Goal: Information Seeking & Learning: Check status

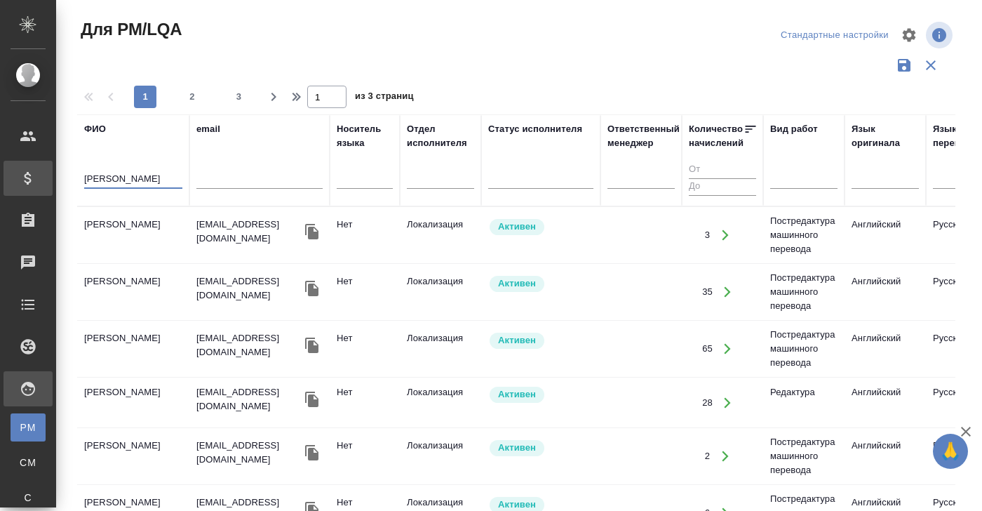
scroll to position [348, 0]
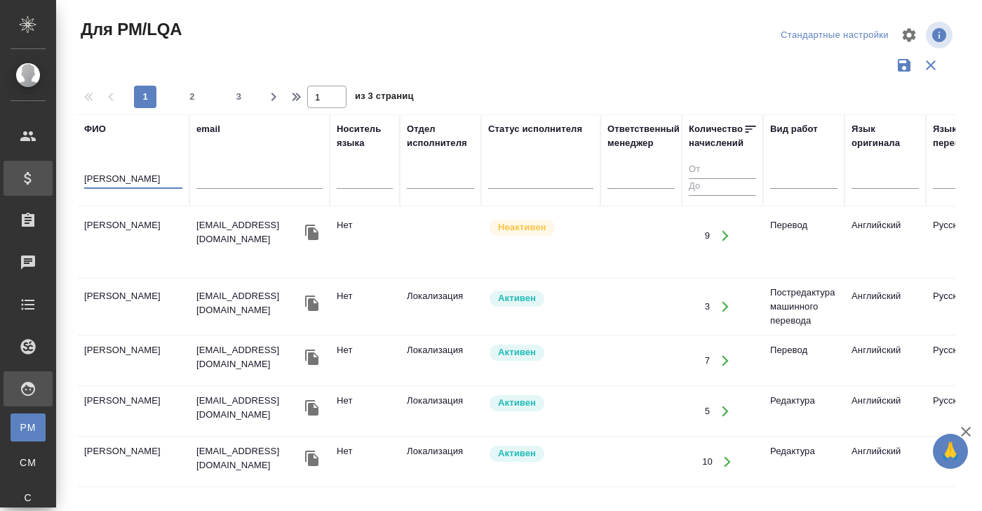
drag, startPoint x: 0, startPoint y: 0, endPoint x: 48, endPoint y: 179, distance: 185.3
click at [48, 179] on div ".cls-1 fill:#fff; AWATERA [PERSON_NAME] Спецификации Заказы 0 Чаты Todo Проекты…" at bounding box center [491, 255] width 982 height 511
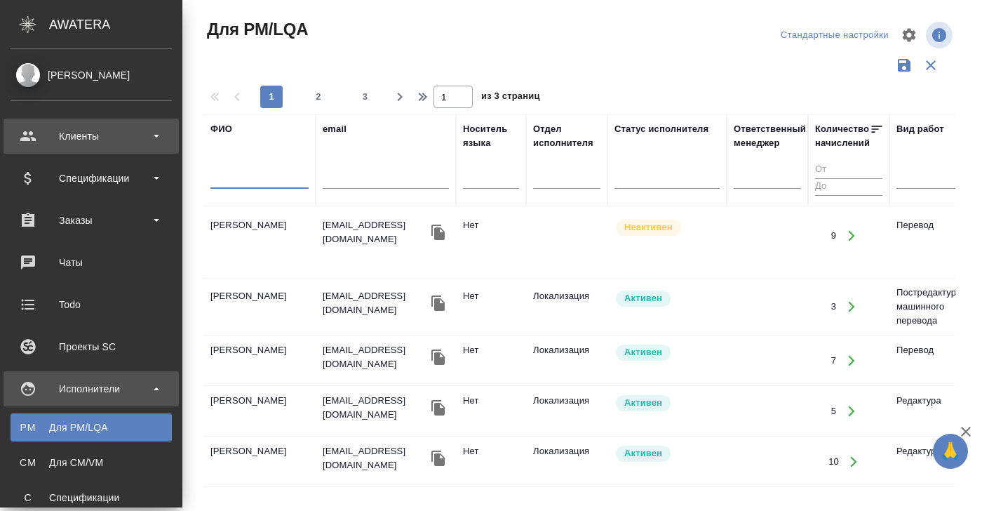
click at [56, 128] on div "Клиенты" at bounding box center [91, 136] width 161 height 21
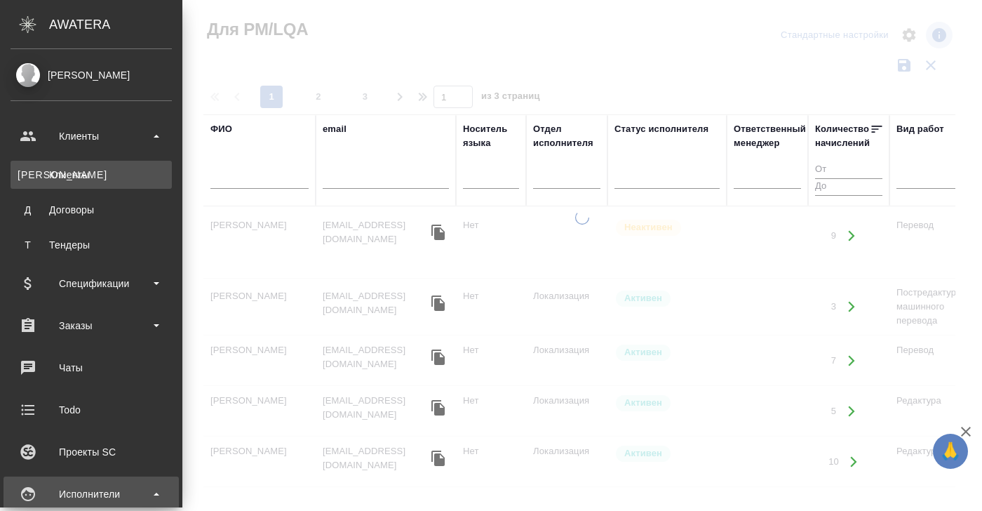
click at [69, 177] on div "Клиенты" at bounding box center [91, 175] width 147 height 14
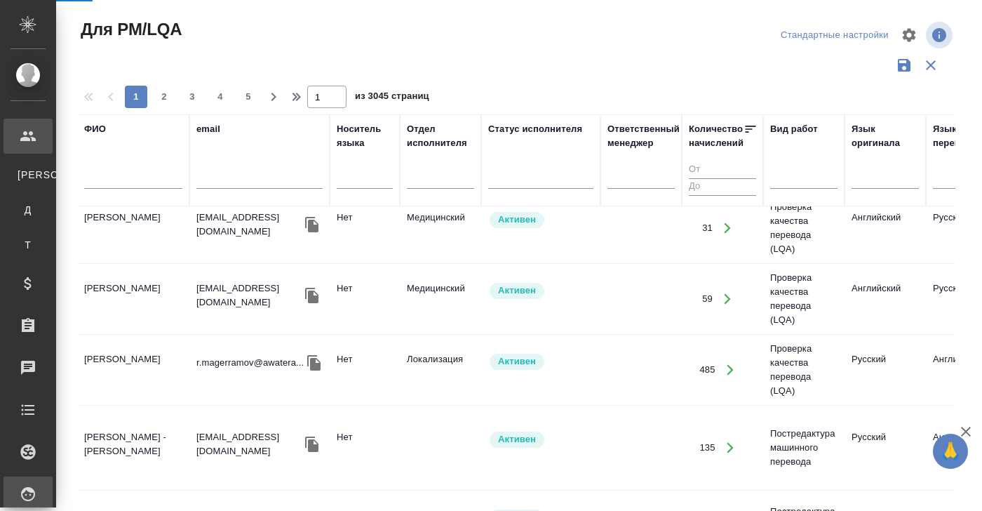
select select "RU"
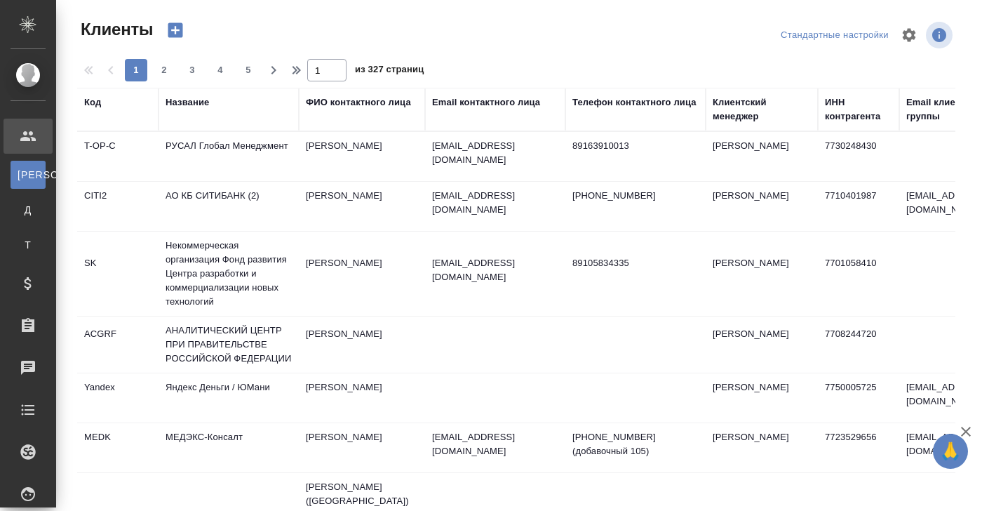
click at [196, 100] on div "Название" at bounding box center [187, 102] width 43 height 14
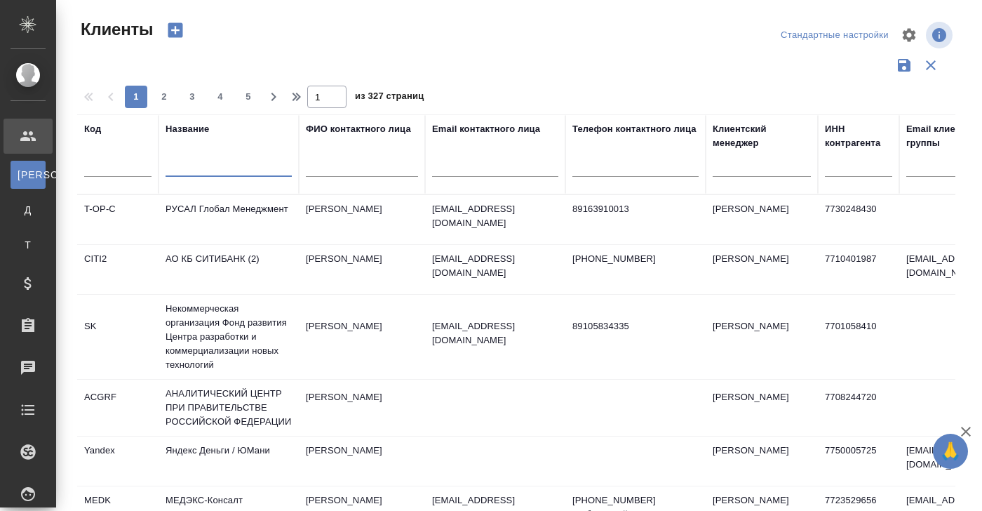
click at [184, 172] on input "text" at bounding box center [229, 168] width 126 height 18
paste input "ЛАБ Индастриз"
type input "ЛАБ Индастриз"
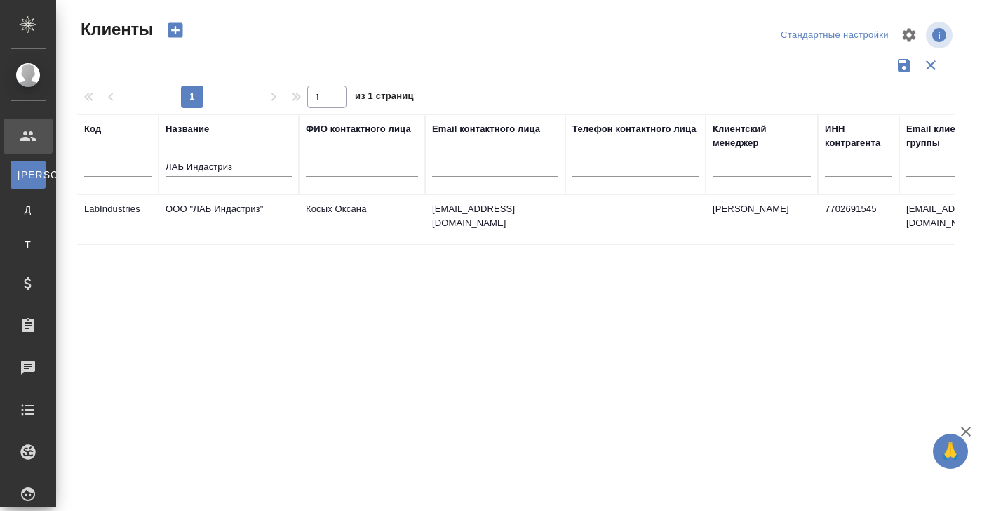
click at [231, 208] on td "ООО "ЛАБ Индастриз"" at bounding box center [229, 219] width 140 height 49
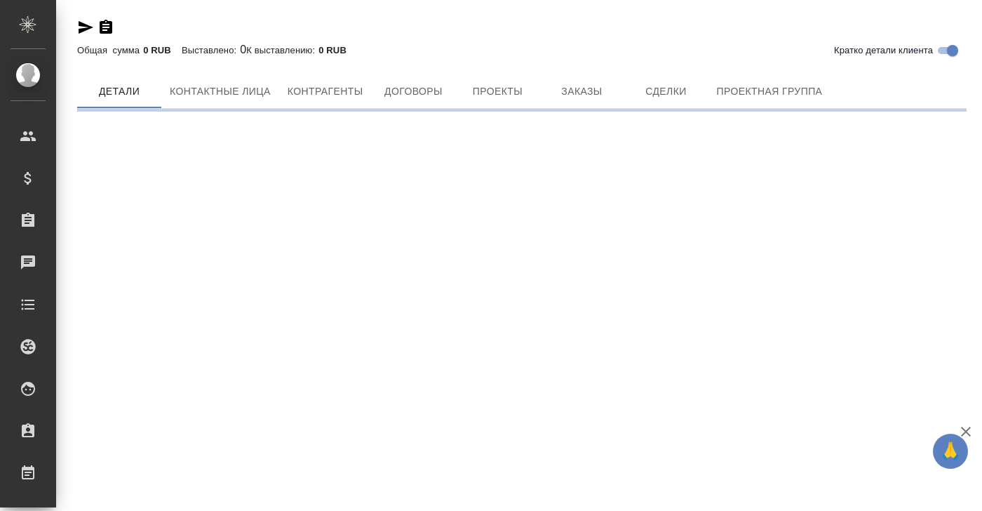
click at [577, 93] on div "Кратко детали клиента Общая сумма 0 RUB Выставлено: 0 К выставлению: 0 RUB Дета…" at bounding box center [521, 59] width 905 height 119
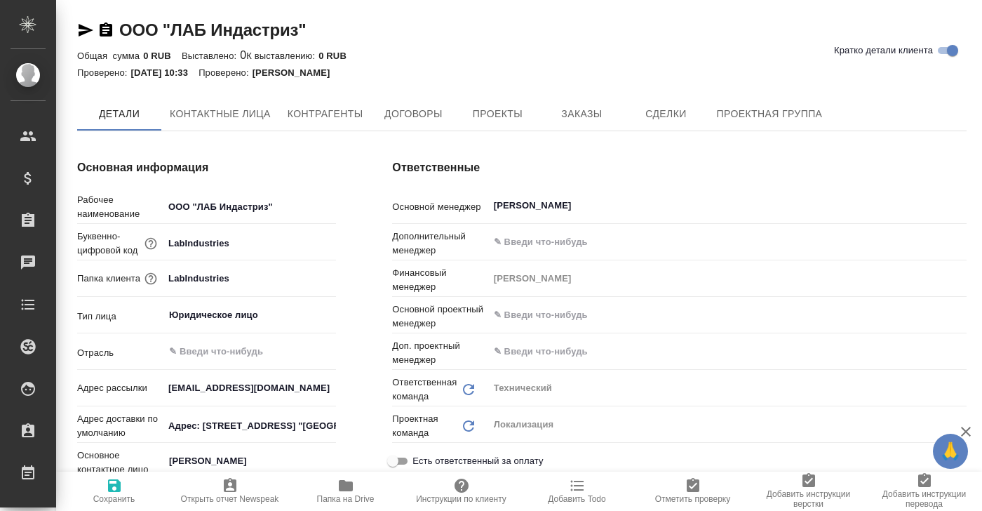
type textarea "x"
type input "[PERSON_NAME]"
type input "Воробьёва Екатерина"
type textarea "x"
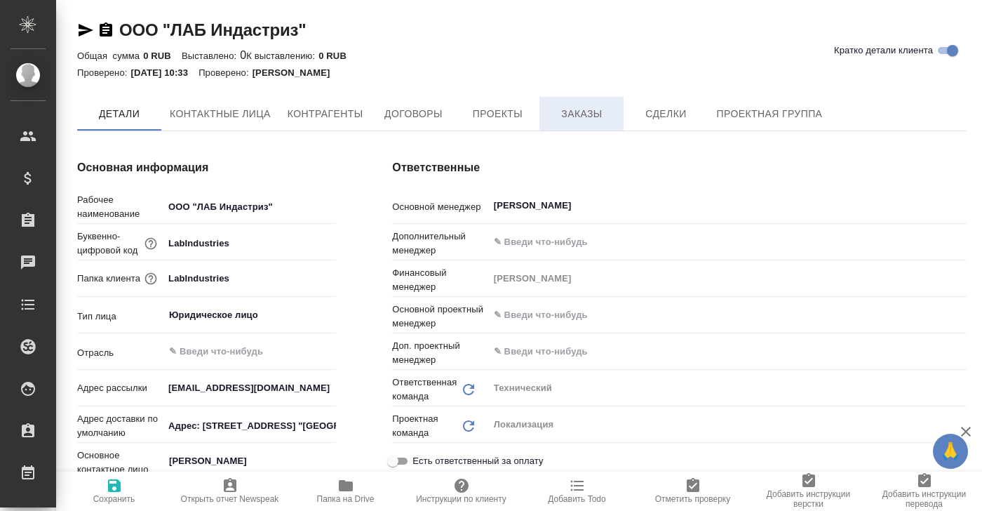
type textarea "x"
click at [584, 113] on span "Заказы" at bounding box center [581, 115] width 67 height 18
type textarea "x"
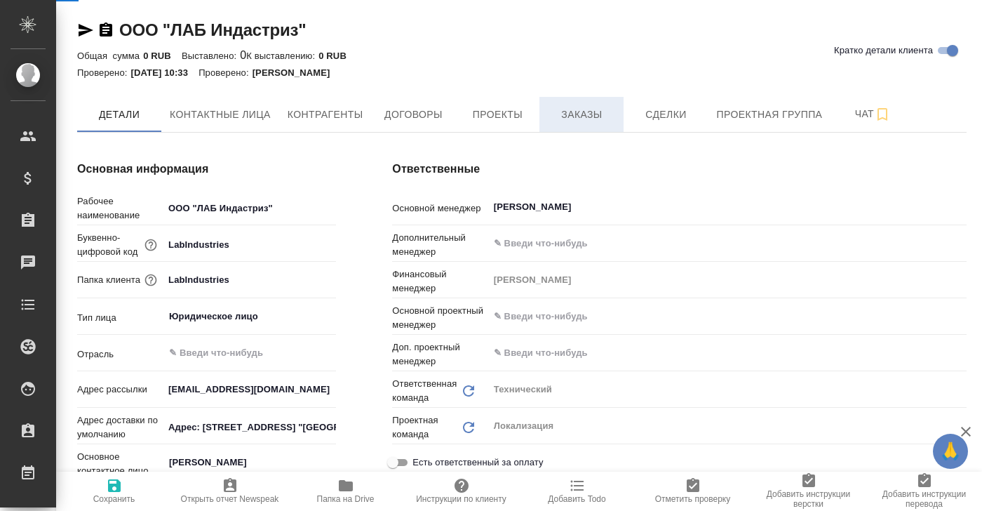
type textarea "x"
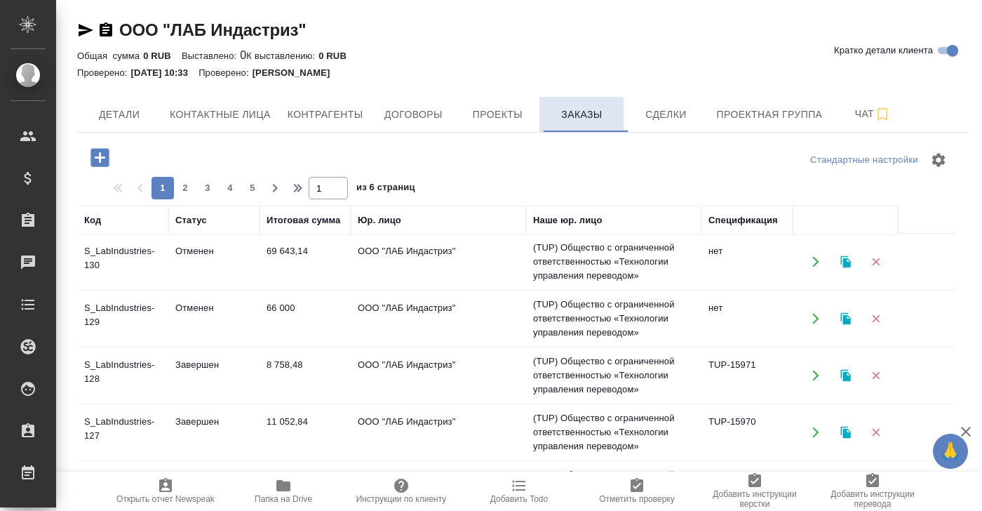
scroll to position [126, 0]
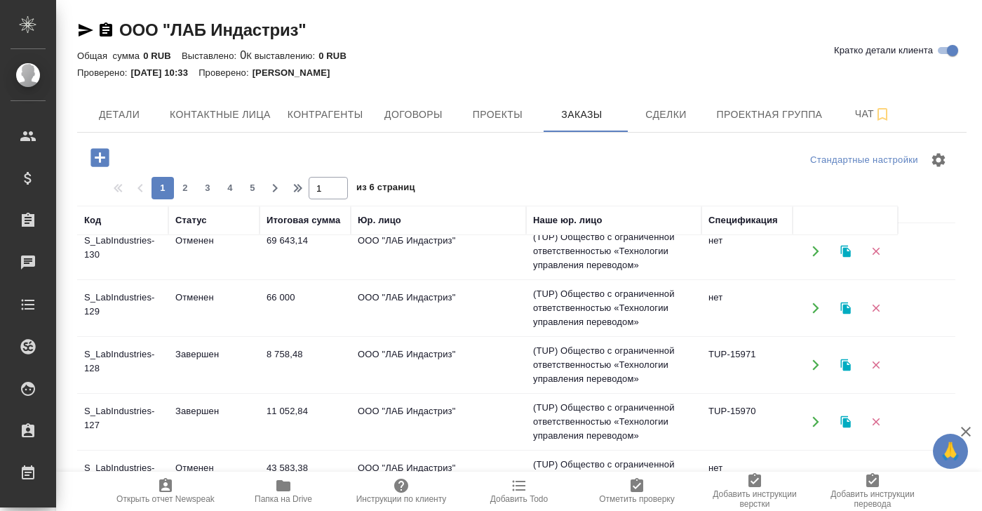
click at [197, 354] on td "Завершен" at bounding box center [213, 364] width 91 height 49
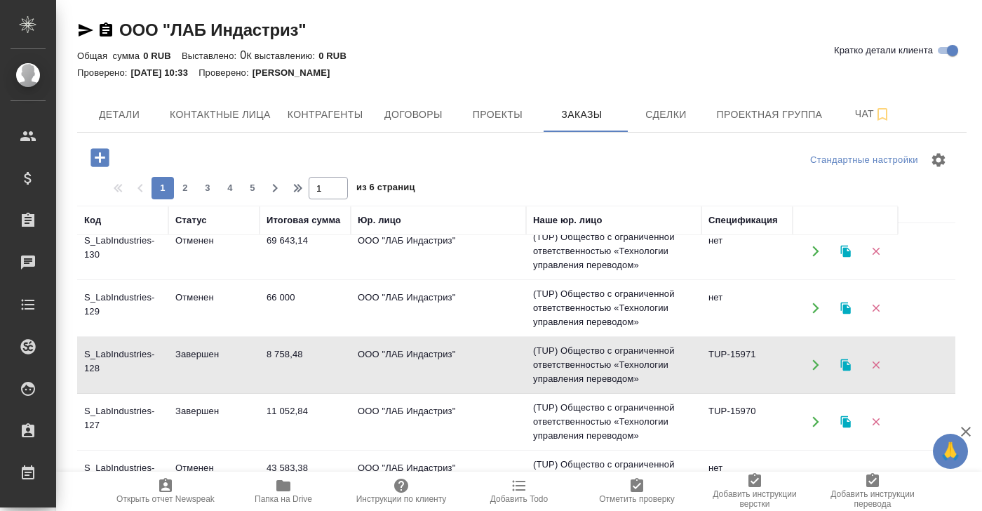
click at [197, 354] on td "Завершен" at bounding box center [213, 364] width 91 height 49
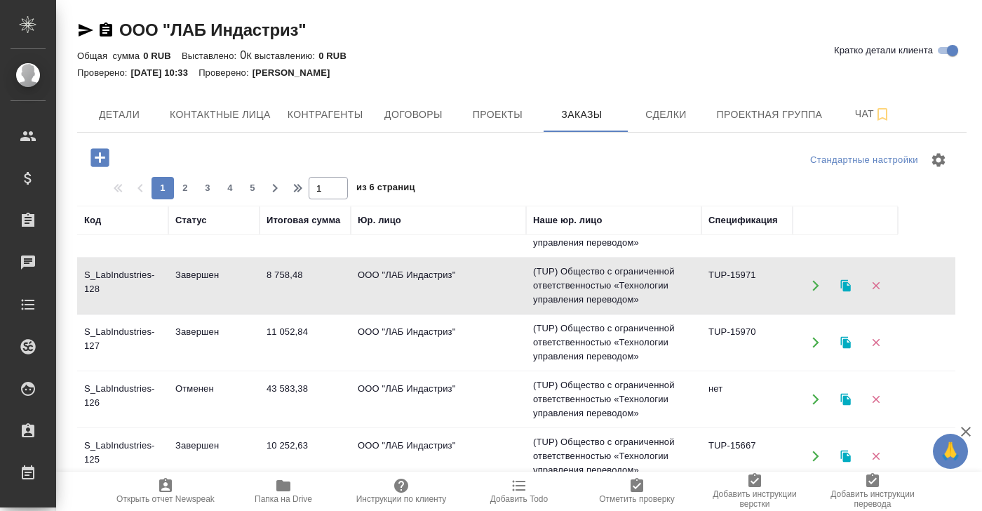
scroll to position [227, 0]
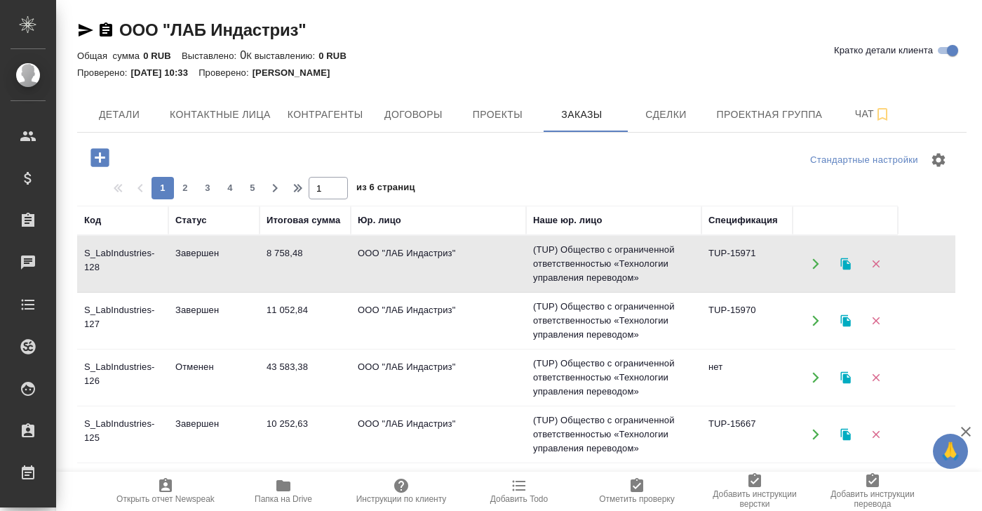
click at [194, 318] on td "Завершен" at bounding box center [213, 320] width 91 height 49
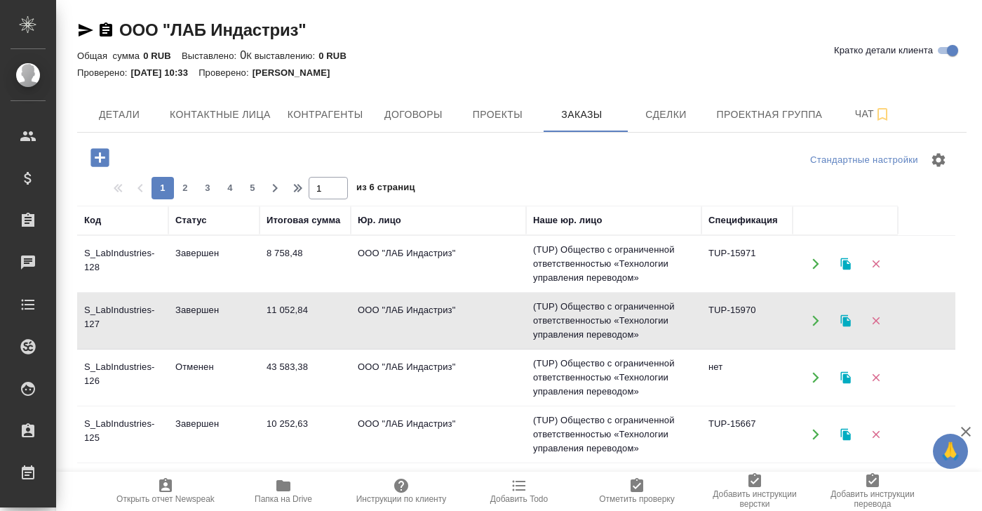
click at [194, 318] on td "Завершен" at bounding box center [213, 320] width 91 height 49
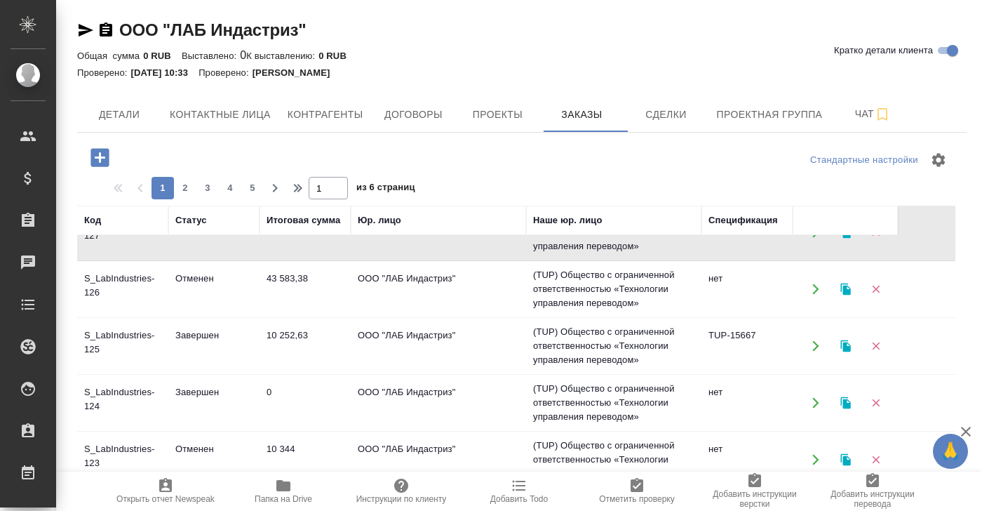
scroll to position [316, 0]
click at [209, 222] on div "Статус" at bounding box center [213, 220] width 77 height 14
click at [194, 219] on div "Статус" at bounding box center [191, 220] width 32 height 14
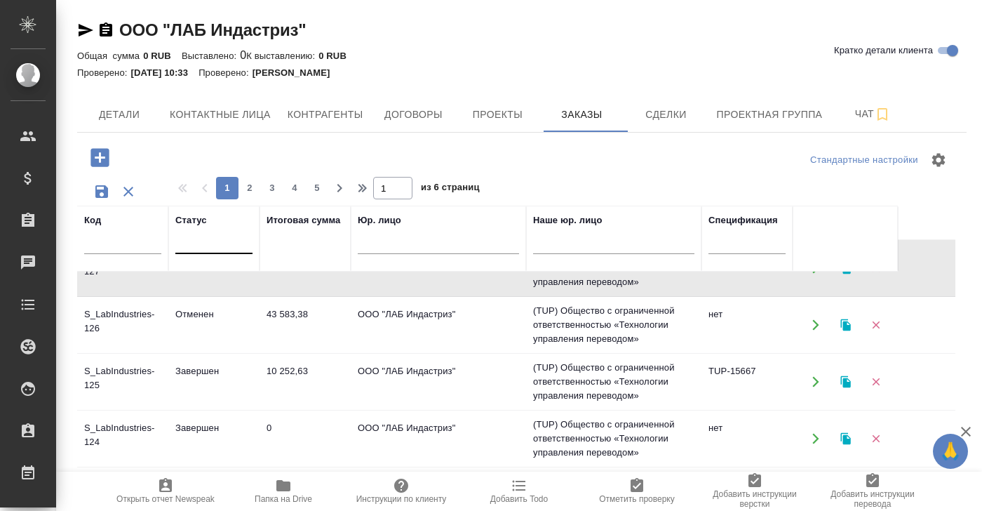
click at [201, 239] on div at bounding box center [213, 239] width 77 height 20
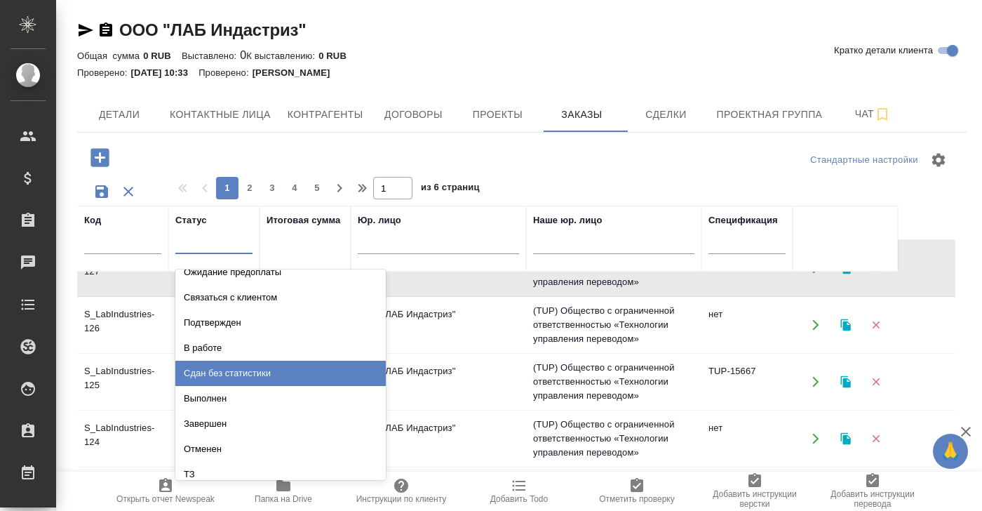
scroll to position [65, 0]
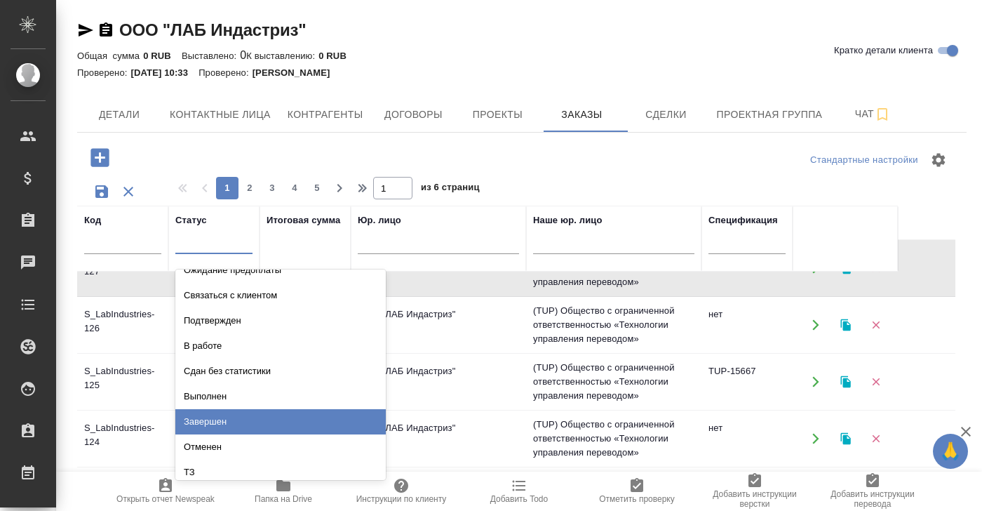
click at [218, 422] on div "Завершен" at bounding box center [280, 421] width 210 height 25
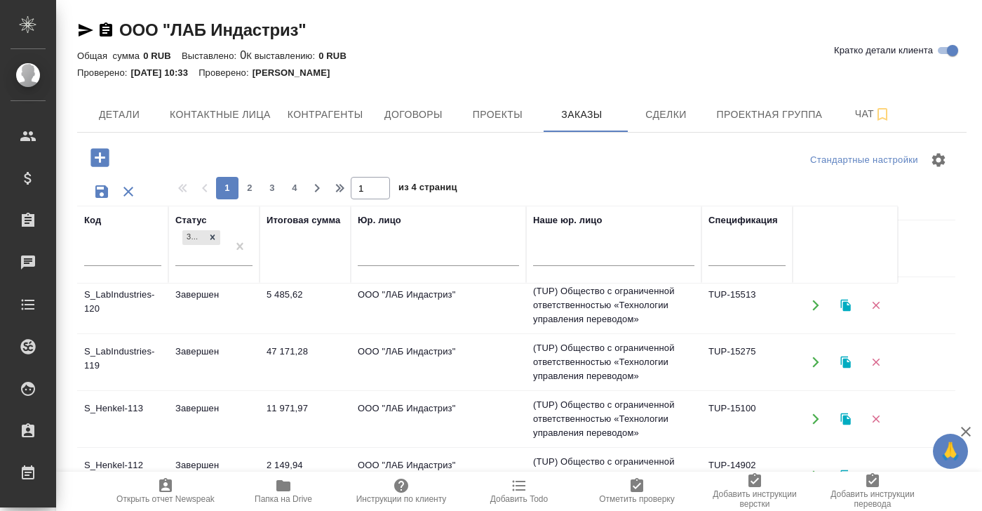
scroll to position [290, 0]
click at [208, 357] on td "Завершен" at bounding box center [213, 363] width 91 height 49
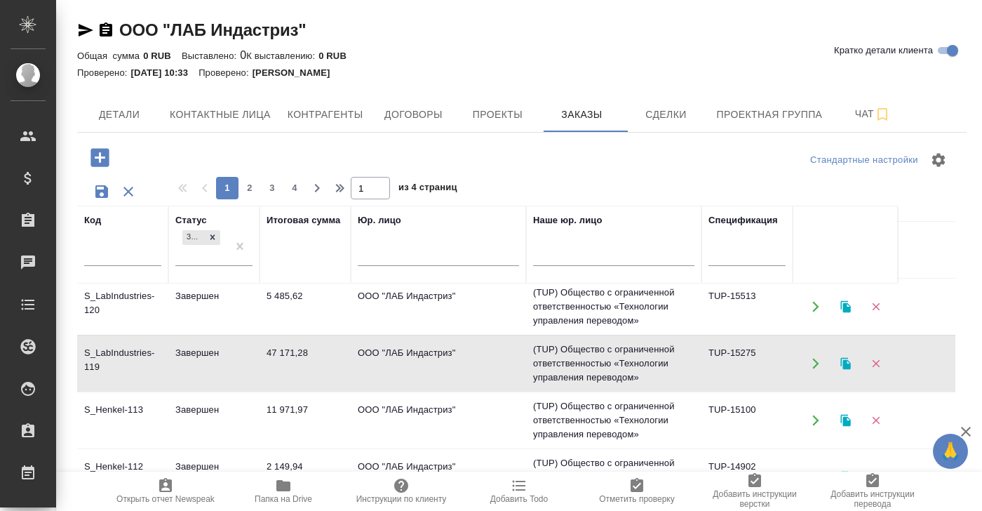
click at [201, 353] on td "Завершен" at bounding box center [213, 363] width 91 height 49
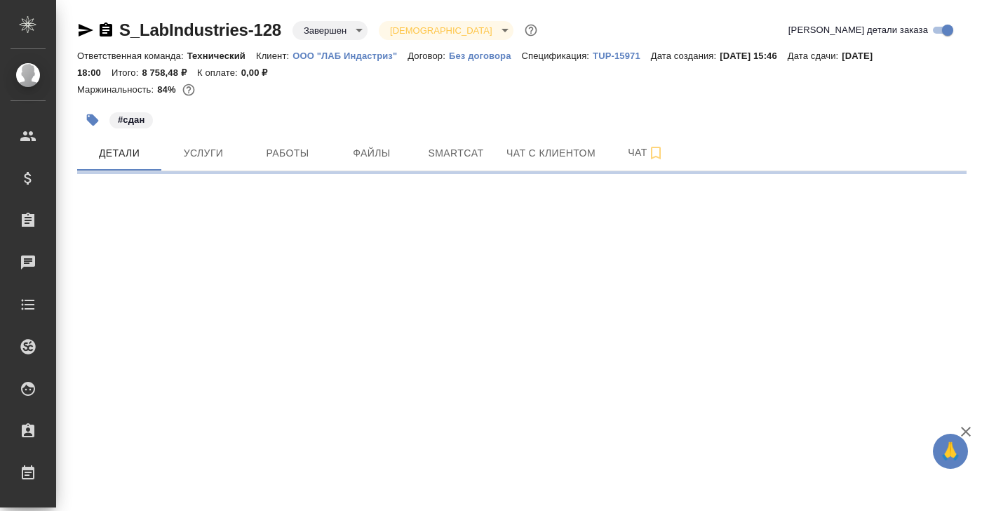
select select "RU"
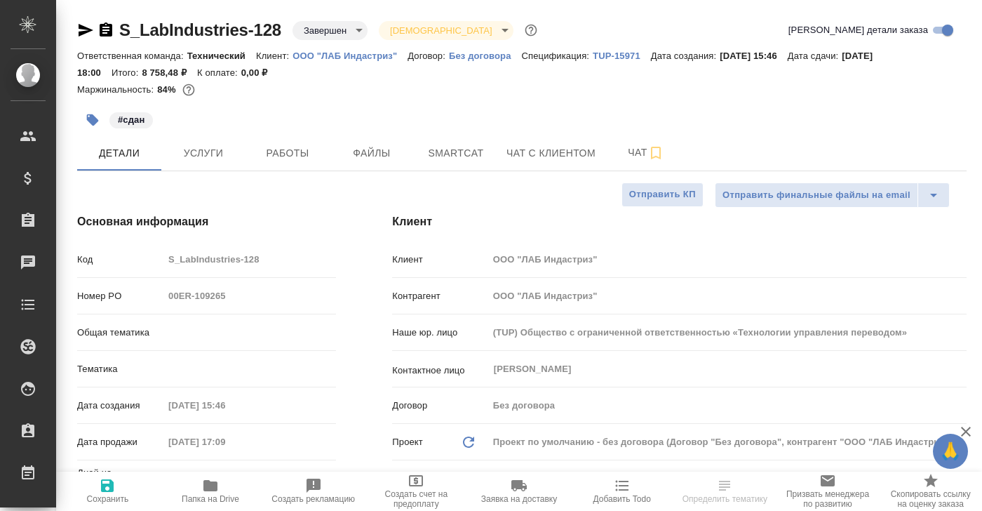
type textarea "x"
click at [290, 155] on span "Работы" at bounding box center [287, 153] width 67 height 18
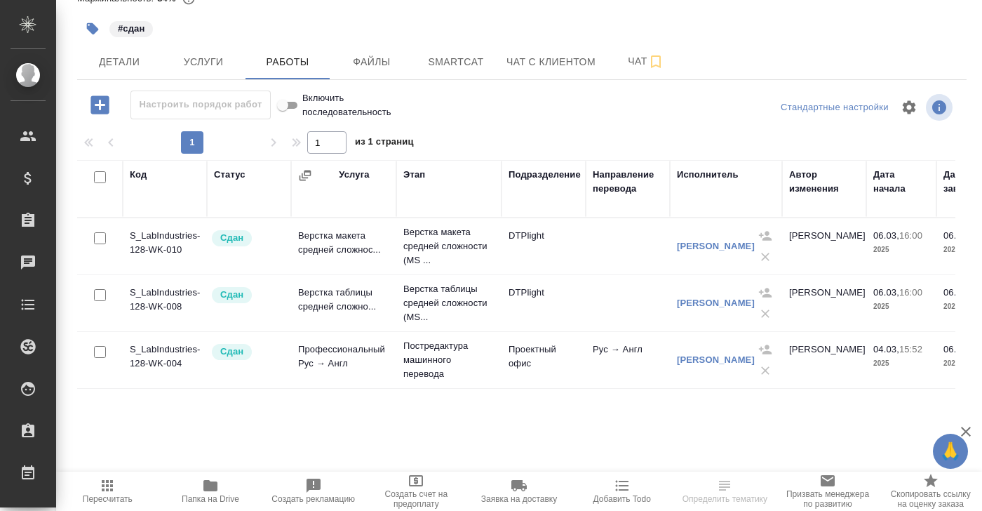
scroll to position [92, 0]
click at [324, 353] on td "Профессиональный Рус → Англ" at bounding box center [343, 359] width 105 height 49
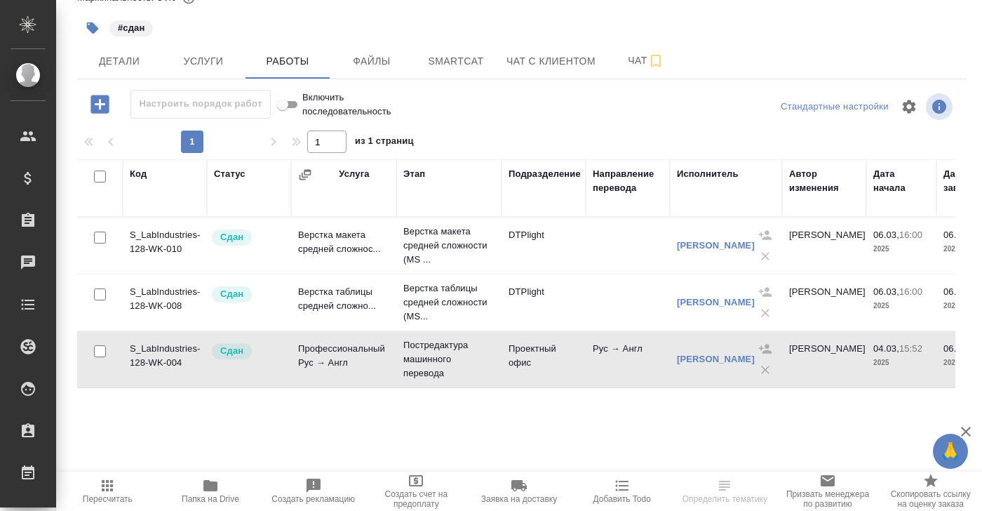
click at [324, 353] on td "Профессиональный Рус → Англ" at bounding box center [343, 359] width 105 height 49
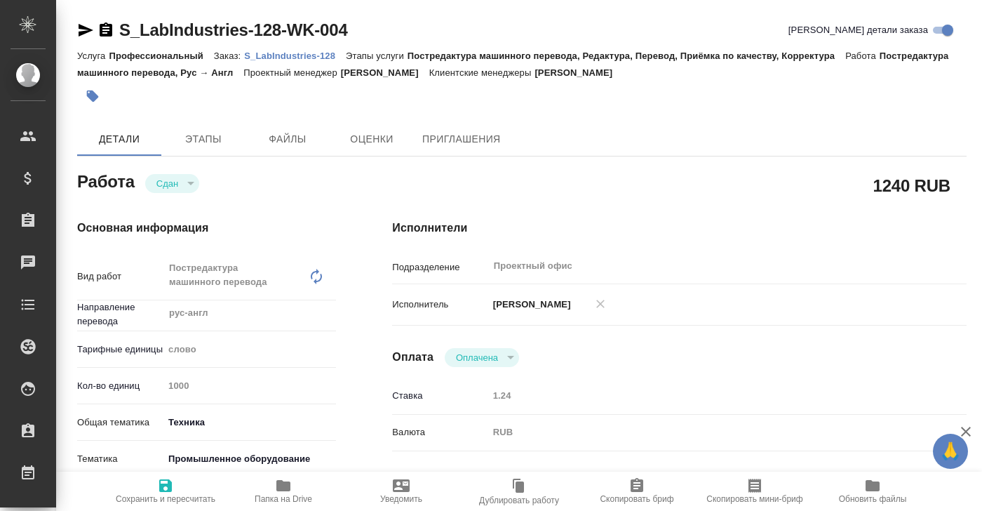
type textarea "x"
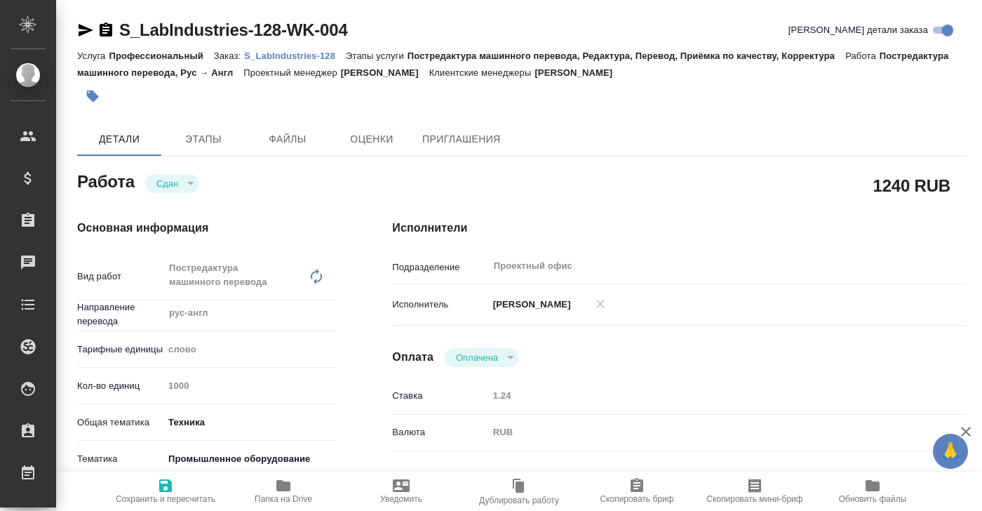
type textarea "x"
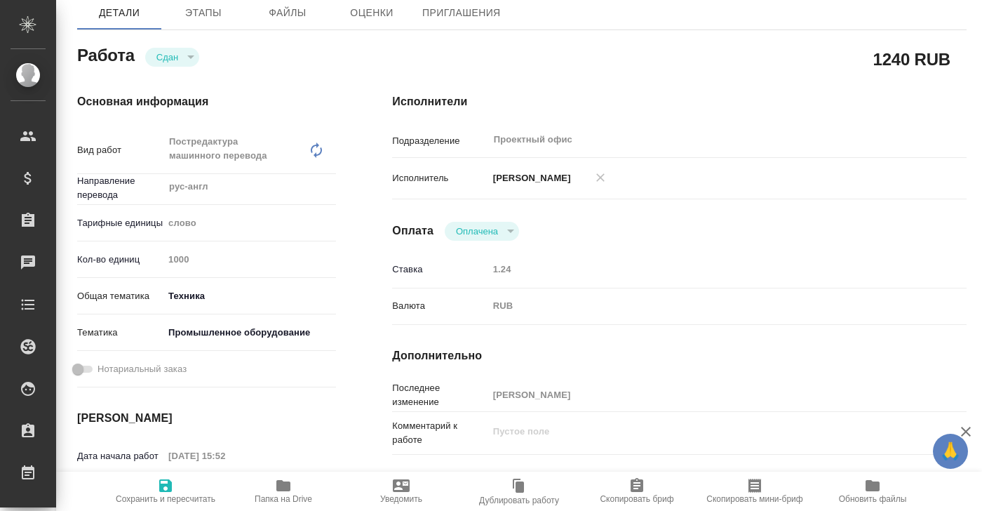
type textarea "x"
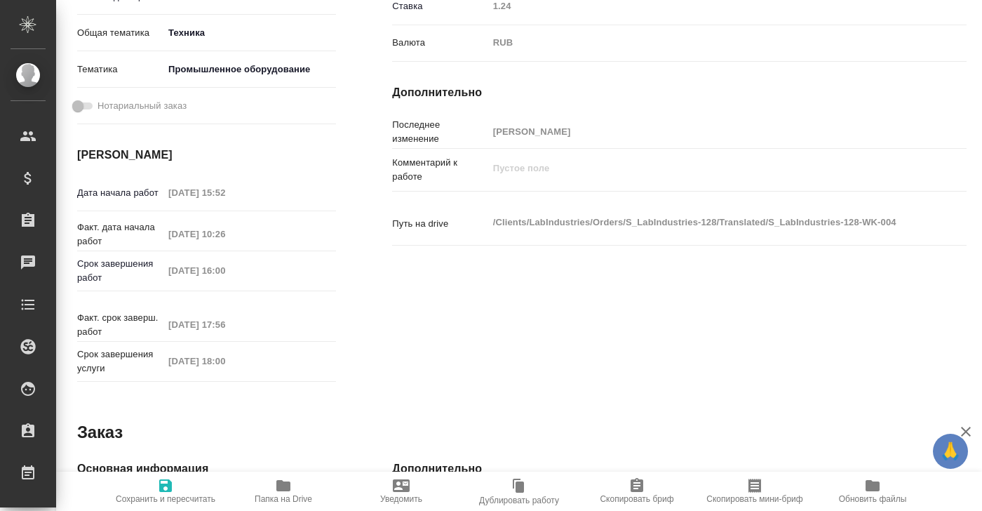
scroll to position [395, 0]
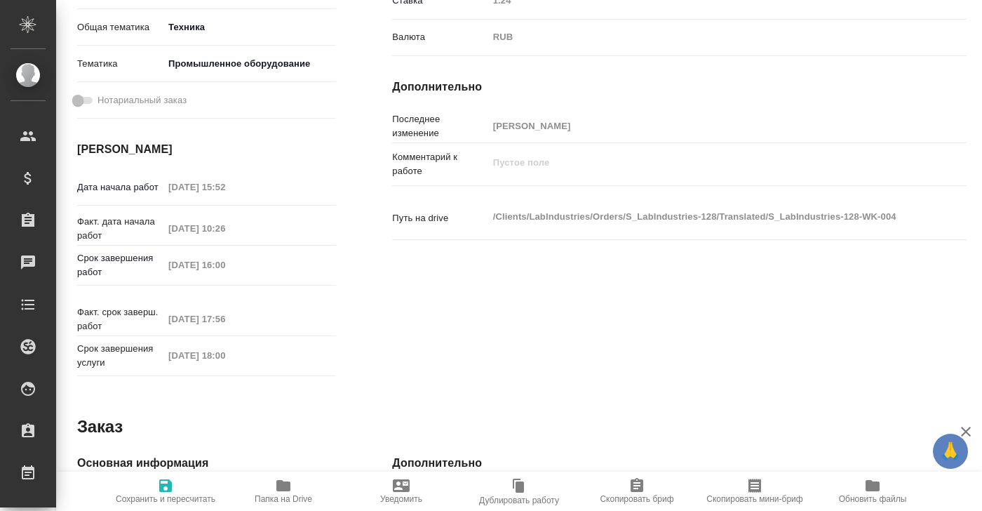
type textarea "x"
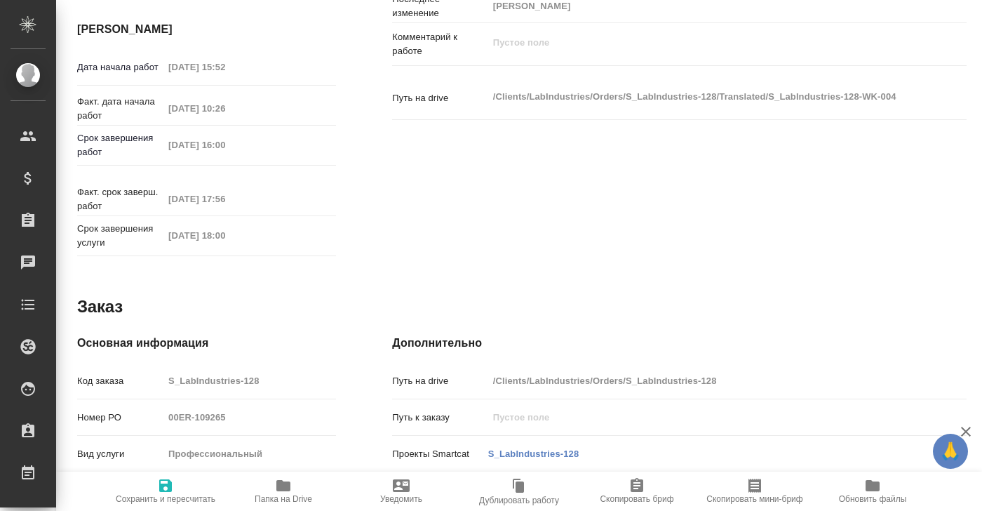
scroll to position [0, 0]
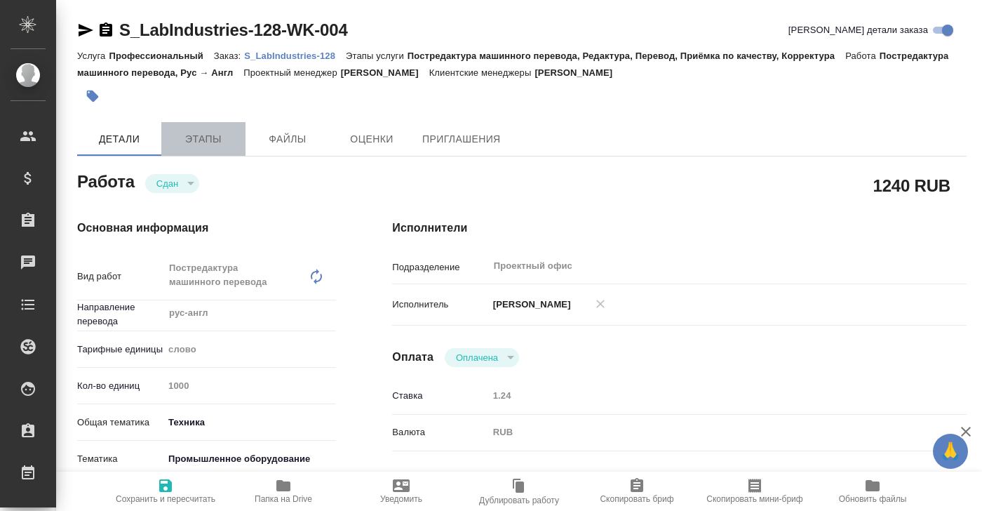
click at [206, 135] on span "Этапы" at bounding box center [203, 139] width 67 height 18
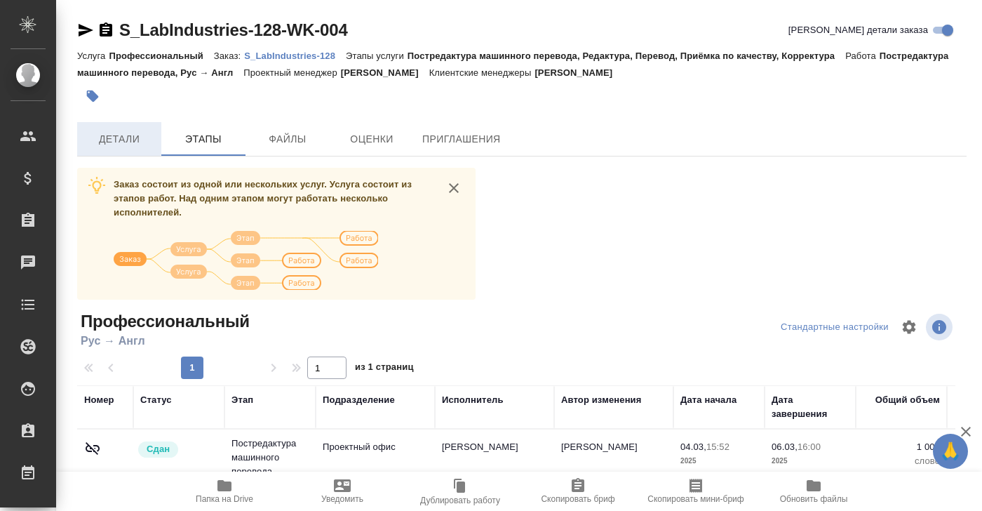
click at [109, 137] on span "Детали" at bounding box center [119, 139] width 67 height 18
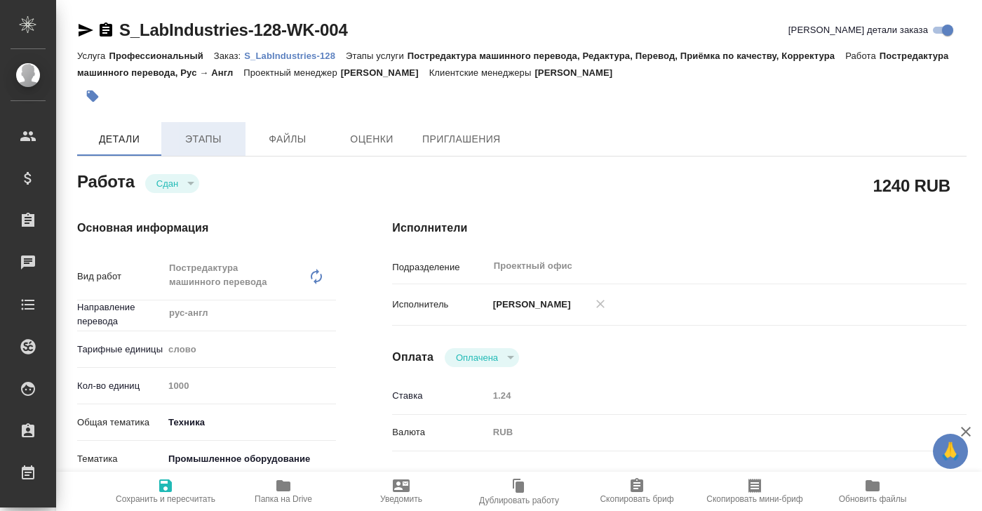
type textarea "x"
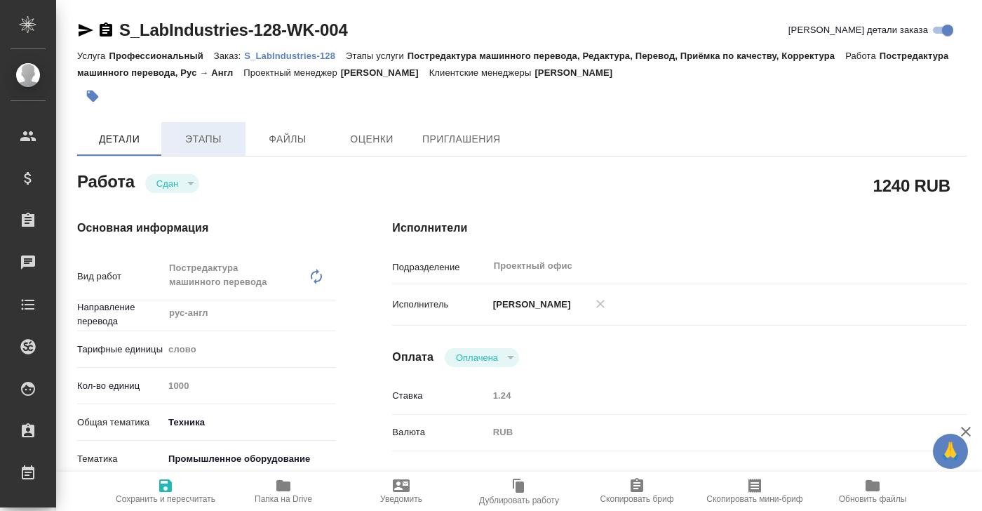
type textarea "x"
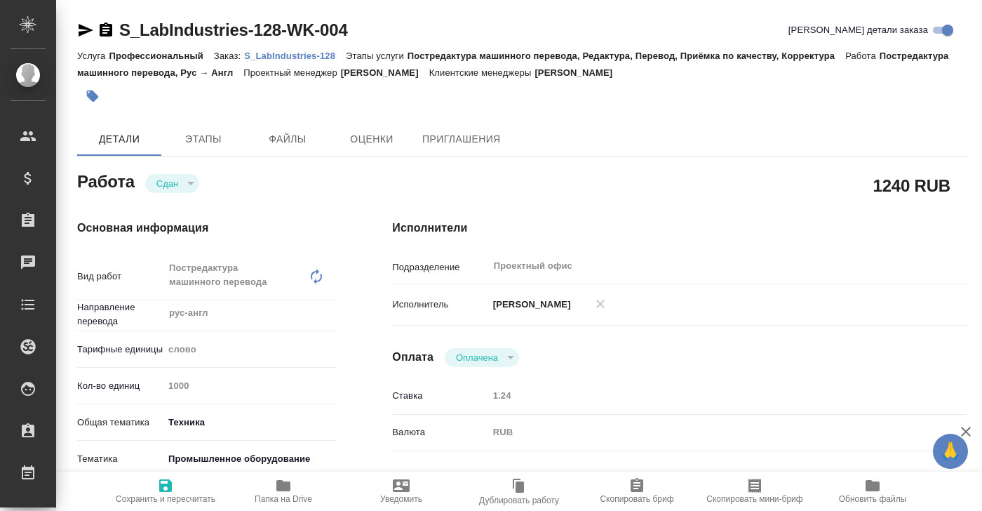
type textarea "x"
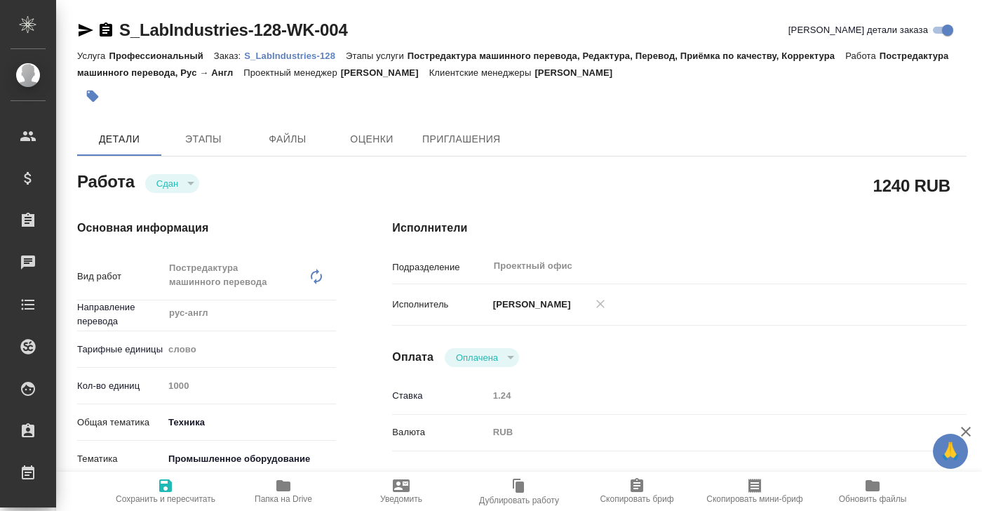
type textarea "x"
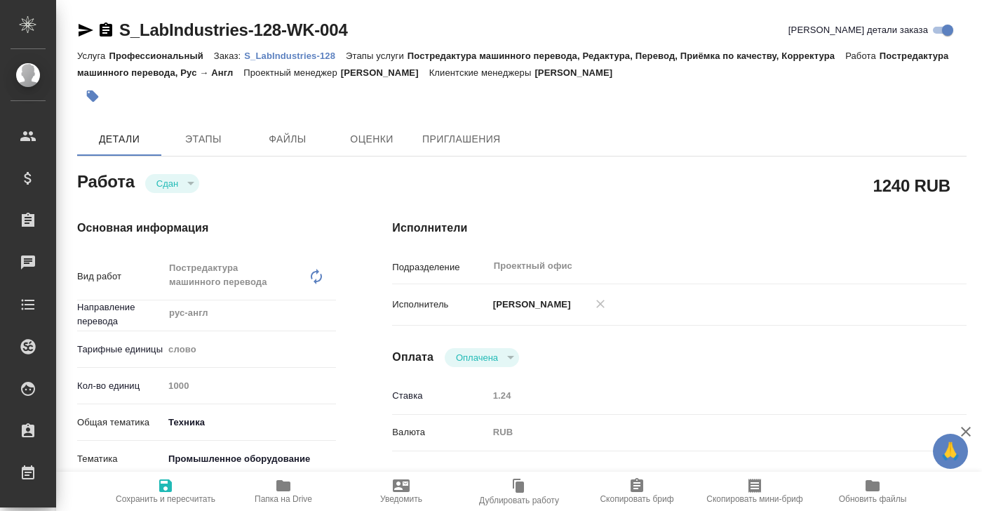
type textarea "x"
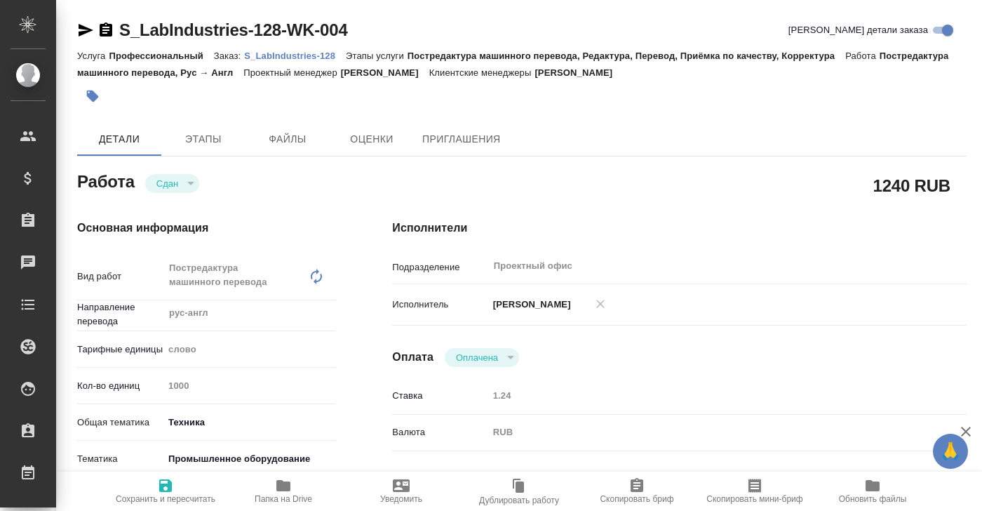
click at [151, 26] on link "S_LabIndustries-128-WK-004" at bounding box center [233, 29] width 229 height 19
type textarea "x"
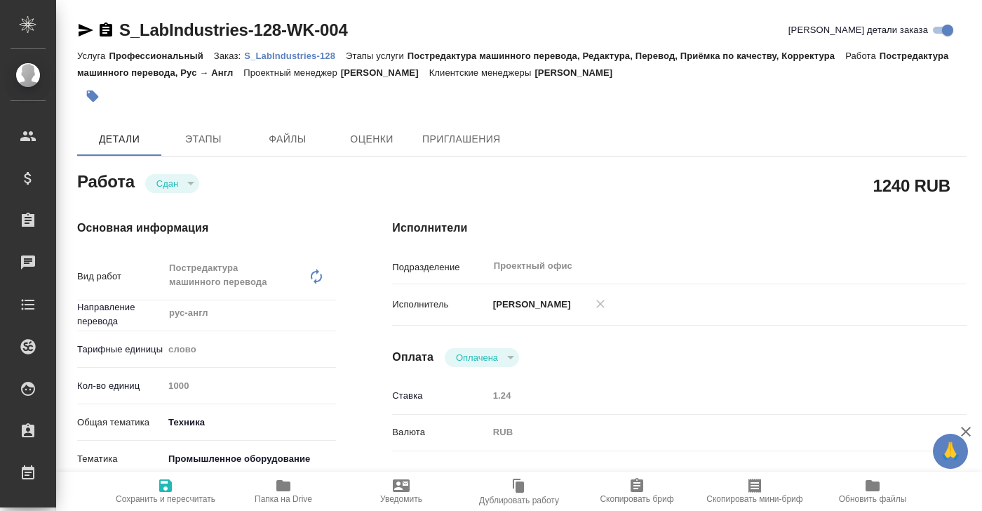
type textarea "x"
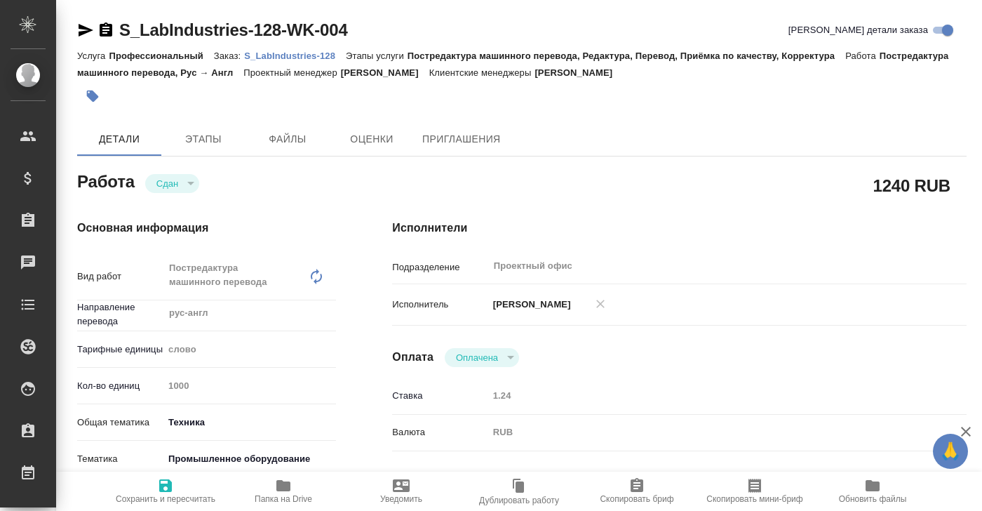
type textarea "x"
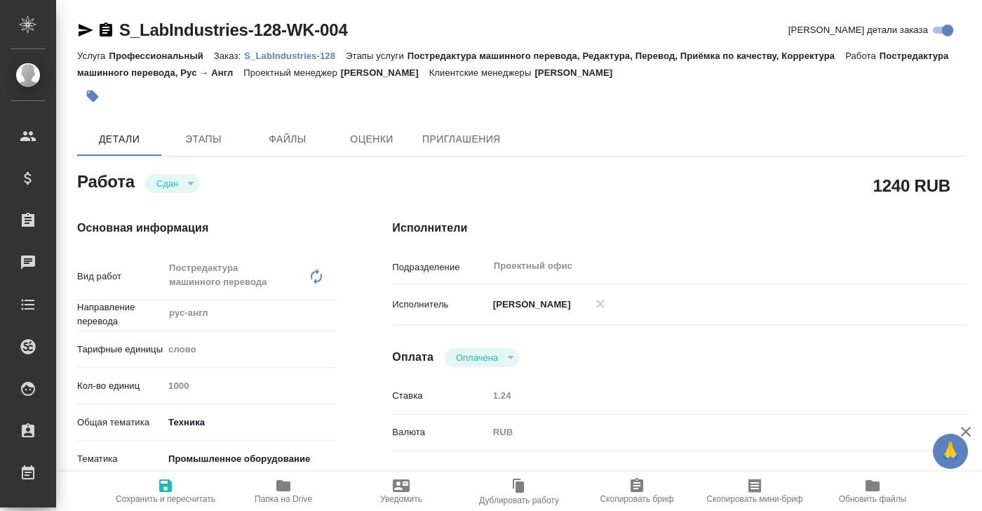
type textarea "x"
click at [284, 52] on p "S_LabIndustries-128" at bounding box center [295, 55] width 102 height 11
type textarea "x"
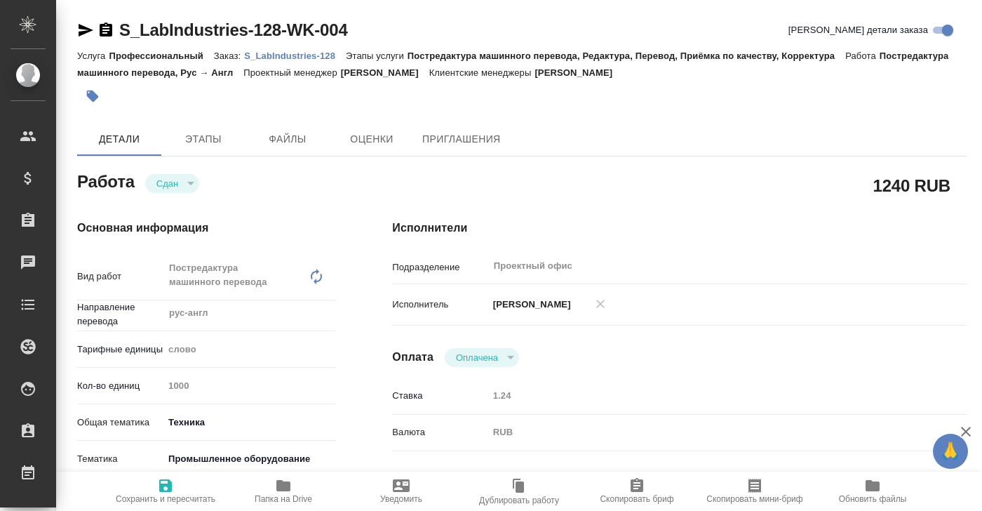
type textarea "x"
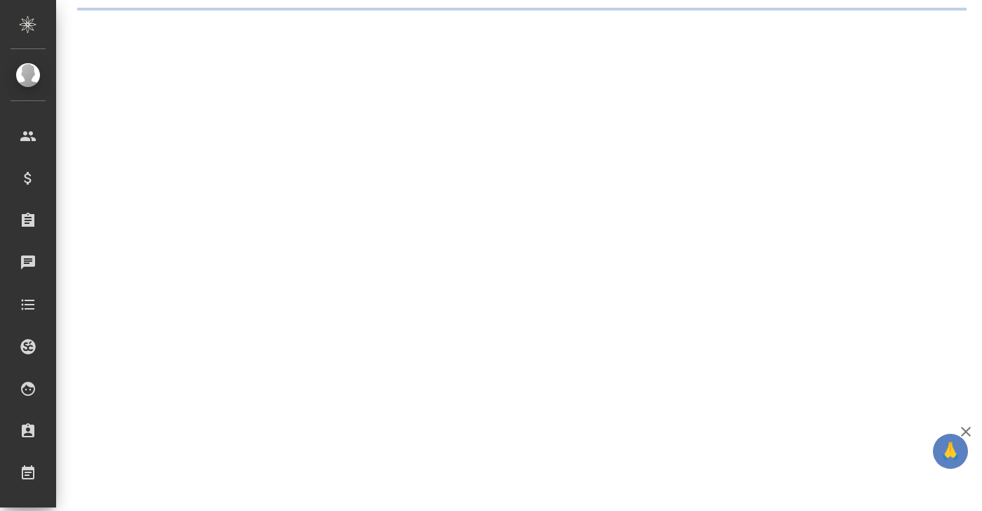
select select "RU"
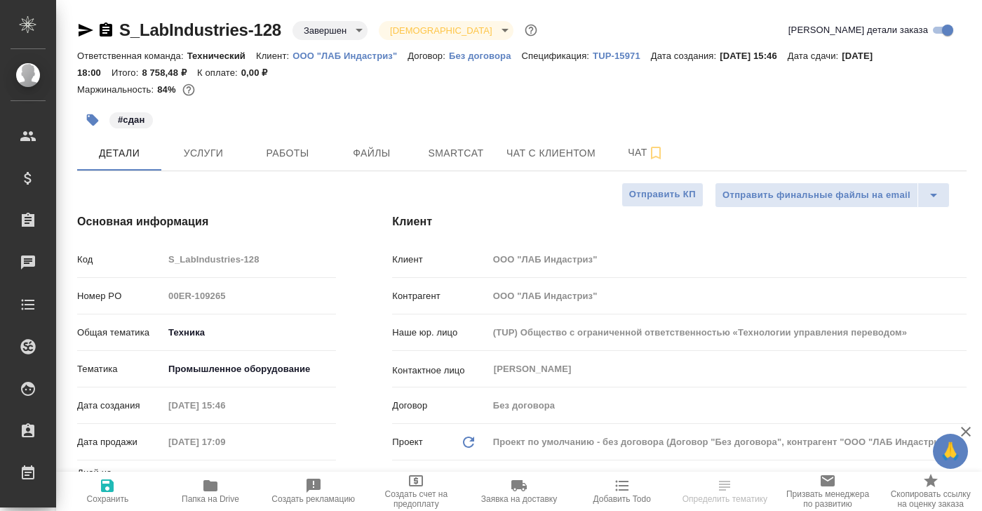
type textarea "x"
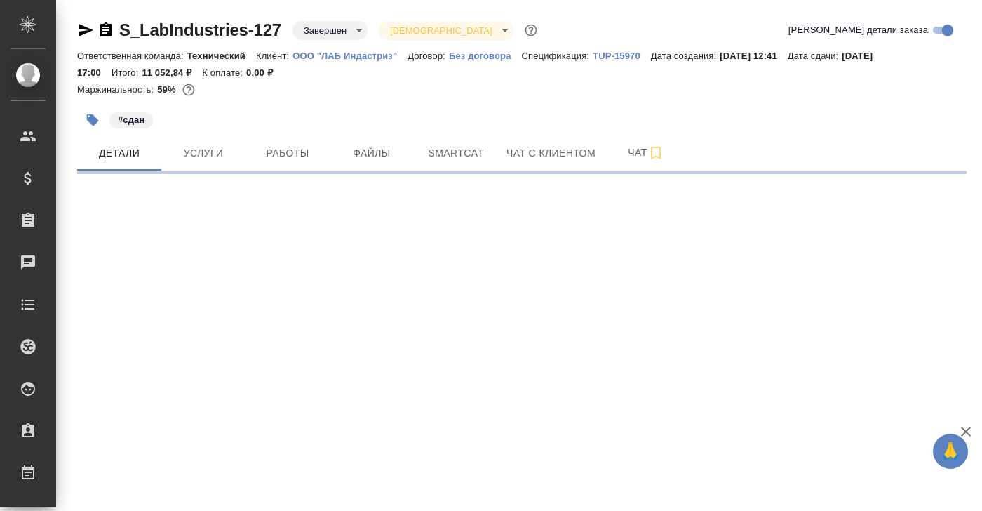
select select "RU"
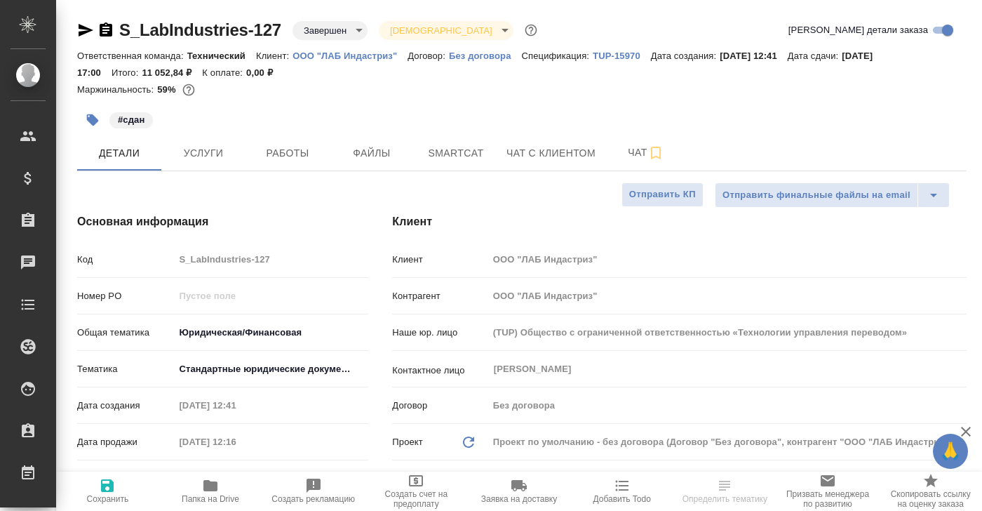
type textarea "x"
click at [294, 154] on span "Работы" at bounding box center [287, 153] width 67 height 18
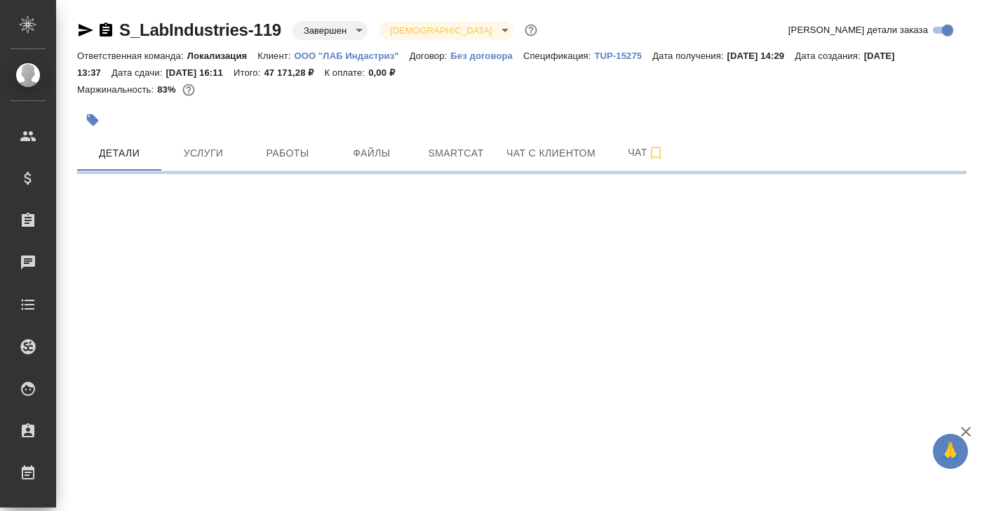
select select "RU"
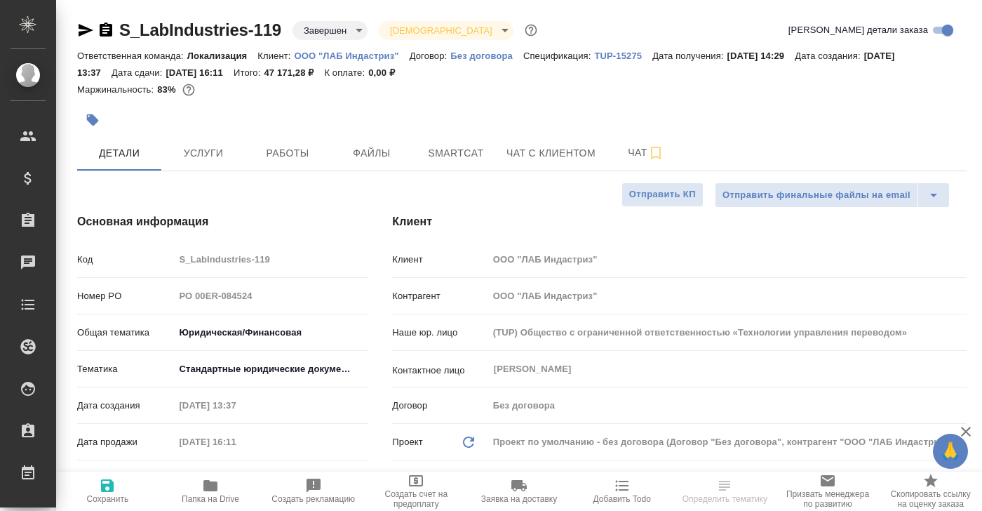
type textarea "x"
click at [290, 151] on span "Работы" at bounding box center [287, 153] width 67 height 18
